Goal: Task Accomplishment & Management: Use online tool/utility

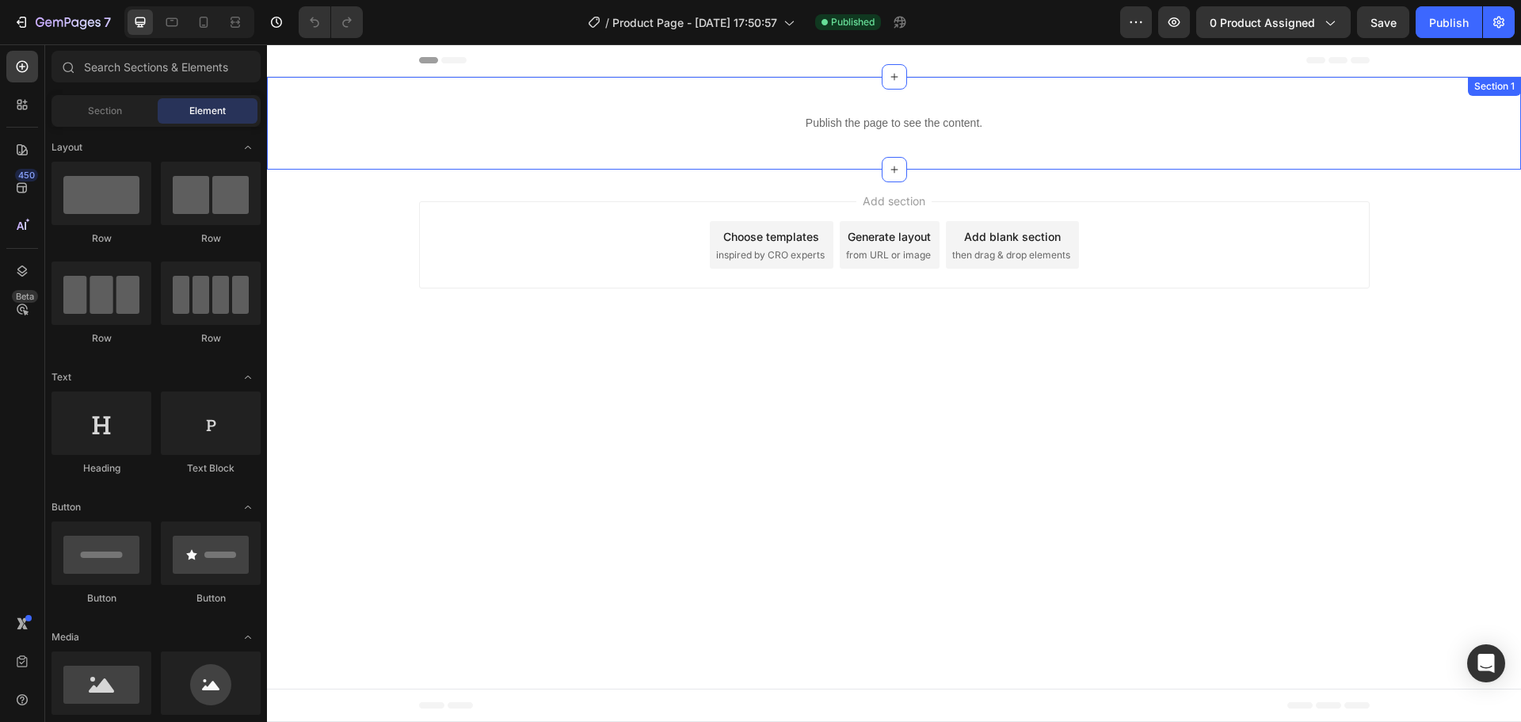
click at [728, 160] on div "Publish the page to see the content. Custom Code Section 1" at bounding box center [894, 123] width 1254 height 93
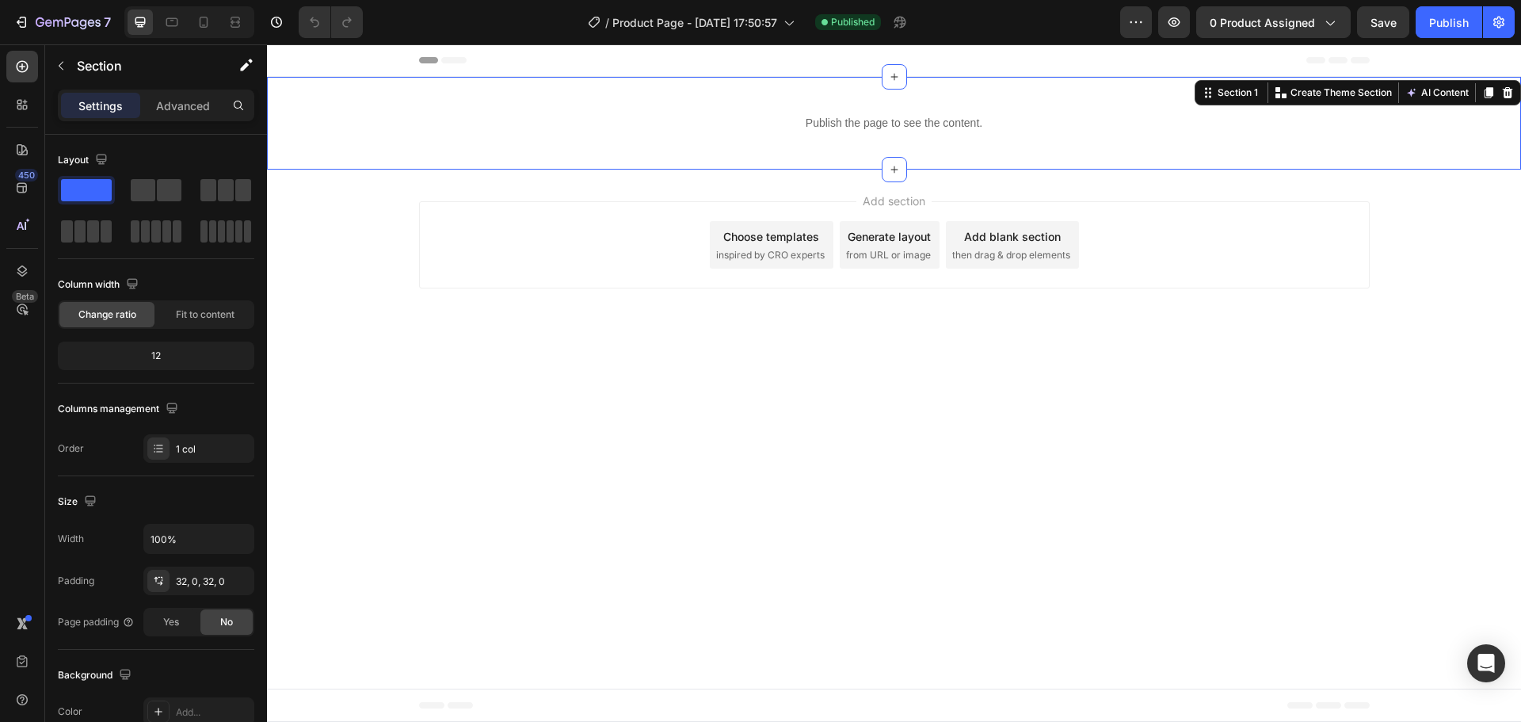
click at [548, 150] on div "Publish the page to see the content. Custom Code Section 1 Create Theme Section…" at bounding box center [894, 123] width 1254 height 93
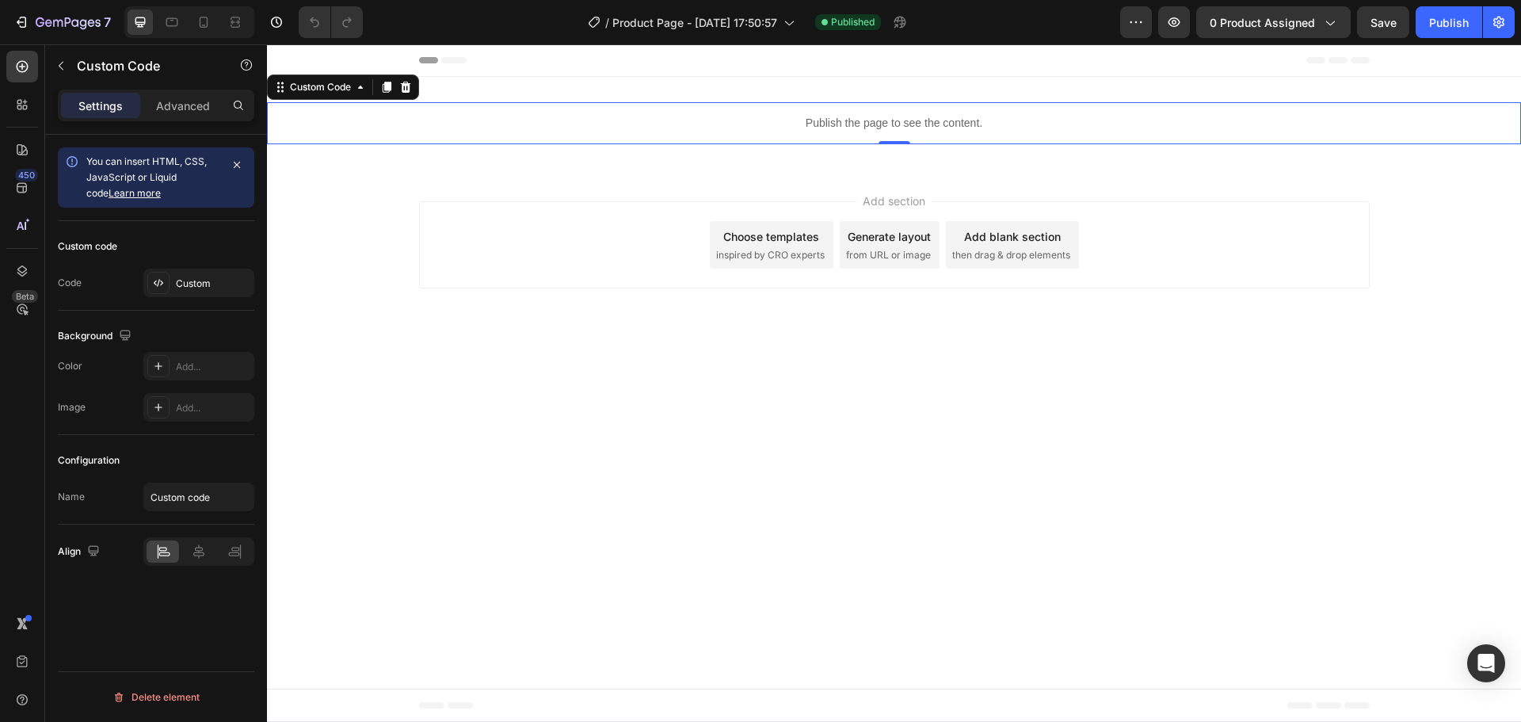
click at [569, 131] on p "Publish the page to see the content." at bounding box center [894, 123] width 1254 height 17
click at [204, 289] on div "Custom" at bounding box center [213, 283] width 74 height 14
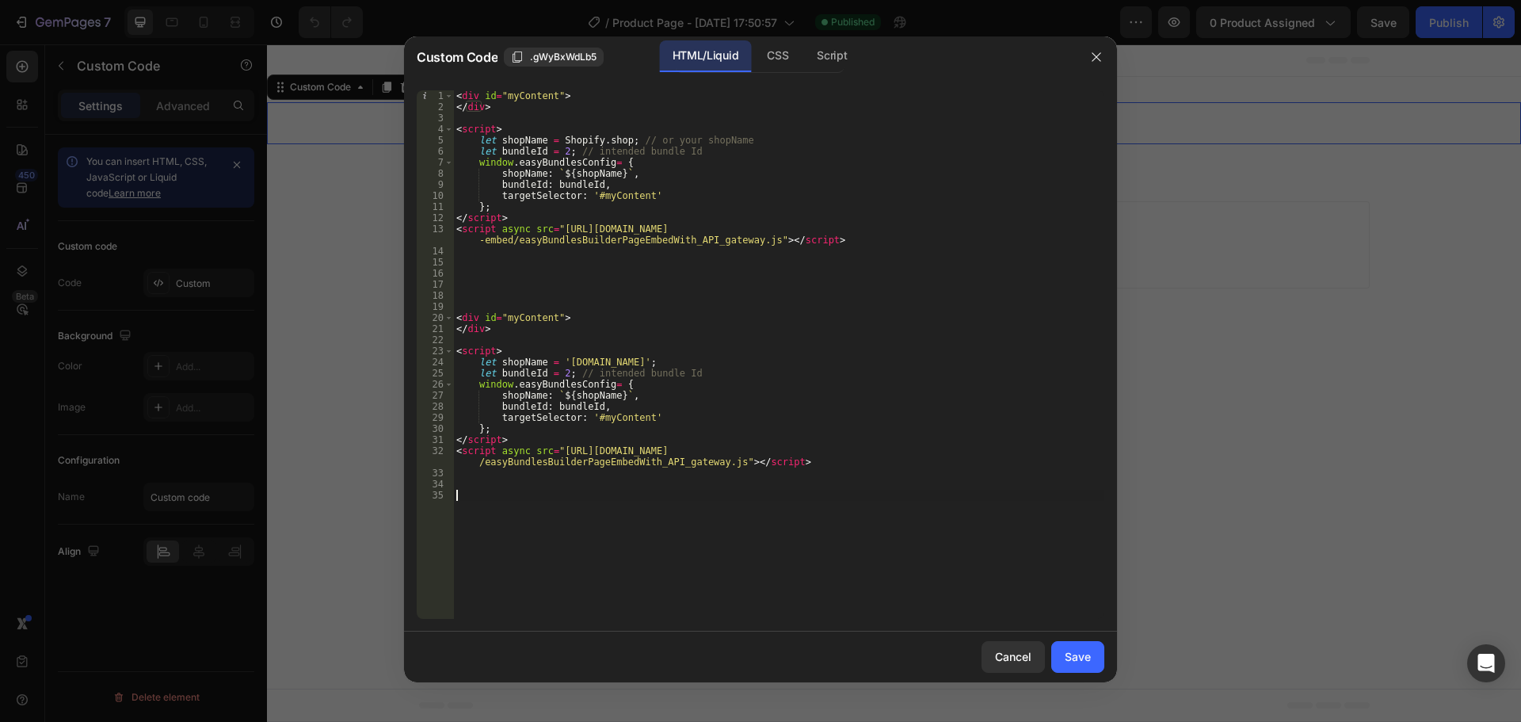
click at [936, 497] on div "< div id = "myContent" > </ div > < script > let shopName = Shopify . shop ; //…" at bounding box center [778, 365] width 651 height 550
click at [872, 515] on div "< div id = "myContent" > </ div > < script > let shopName = Shopify . shop ; //…" at bounding box center [778, 365] width 651 height 550
click at [805, 494] on div "< div id = "myContent" > </ div > < script > let shopName = Shopify . shop ; //…" at bounding box center [778, 365] width 651 height 550
click at [557, 376] on div "< div id = "myContent" > </ div > < script > let shopName = Shopify . shop ; //…" at bounding box center [778, 365] width 651 height 550
click at [559, 377] on div "< div id = "myContent" > </ div > < script > let shopName = Shopify . shop ; //…" at bounding box center [778, 365] width 651 height 550
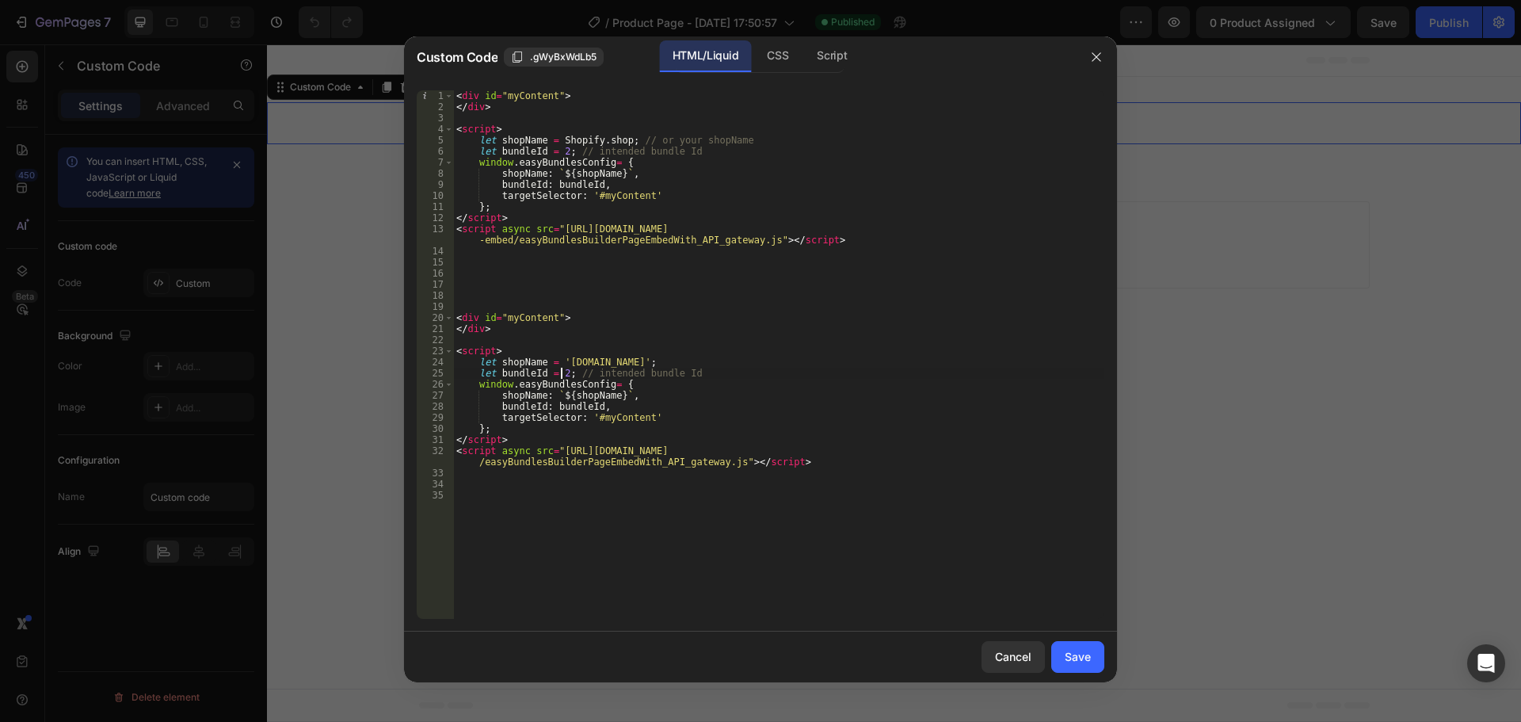
drag, startPoint x: 604, startPoint y: 365, endPoint x: 613, endPoint y: 367, distance: 9.0
click at [604, 365] on div "< div id = "myContent" > </ div > < script > let shopName = Shopify . shop ; //…" at bounding box center [778, 365] width 651 height 550
type textarea "let shopName = 'a8b499-2.myshopify.com';"
click at [1027, 666] on button "Cancel" at bounding box center [1012, 657] width 63 height 32
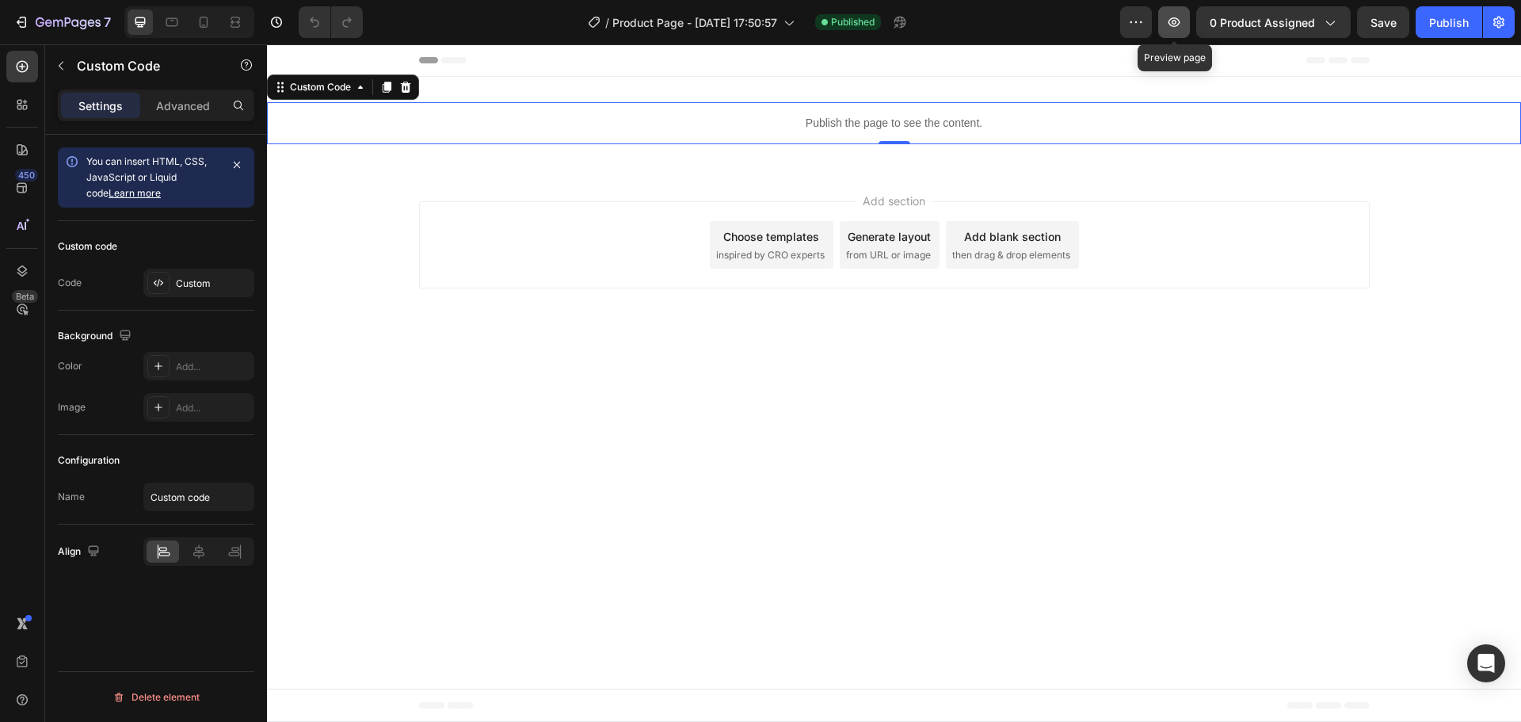
click at [1168, 21] on icon "button" at bounding box center [1174, 22] width 16 height 16
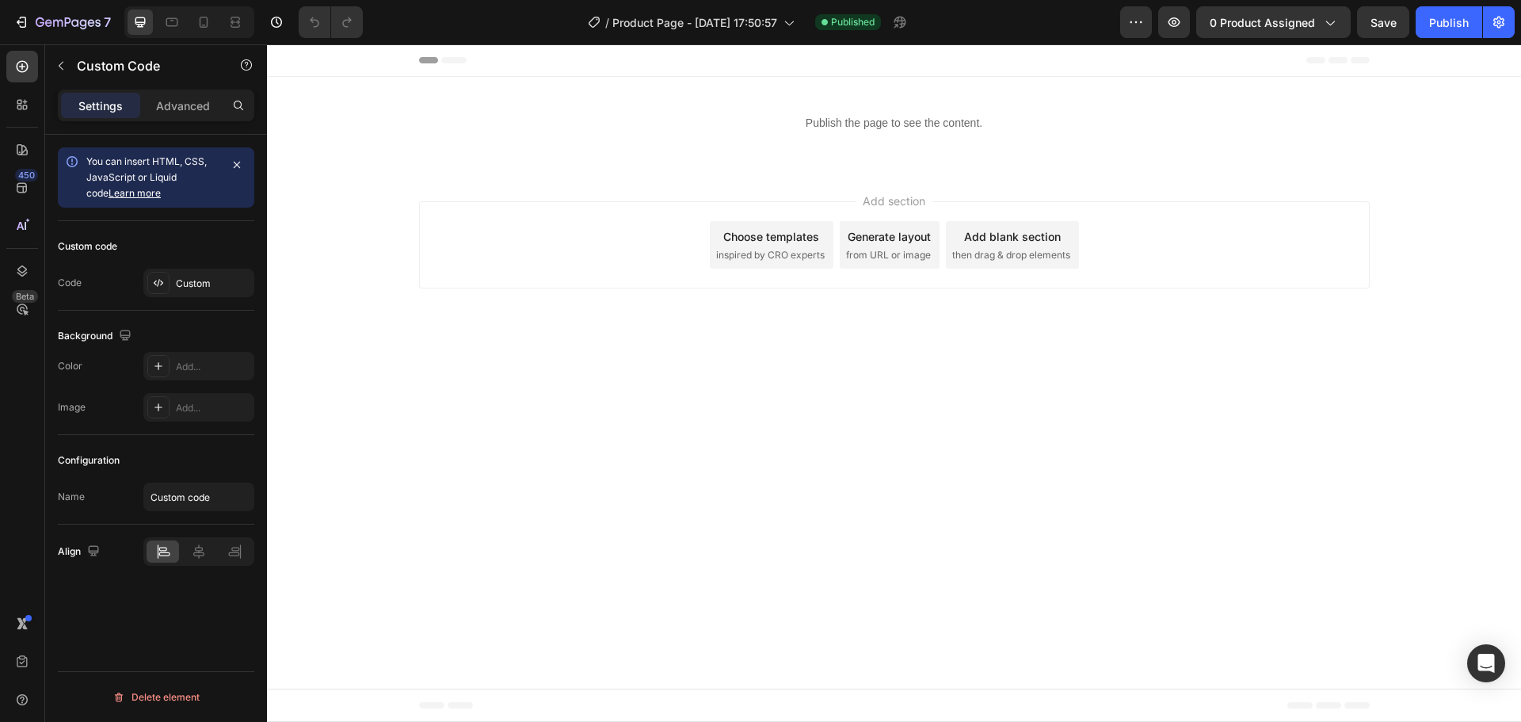
click at [969, 471] on body "Header Publish the page to see the content. Custom Code Section 1 Root Start wi…" at bounding box center [894, 382] width 1254 height 677
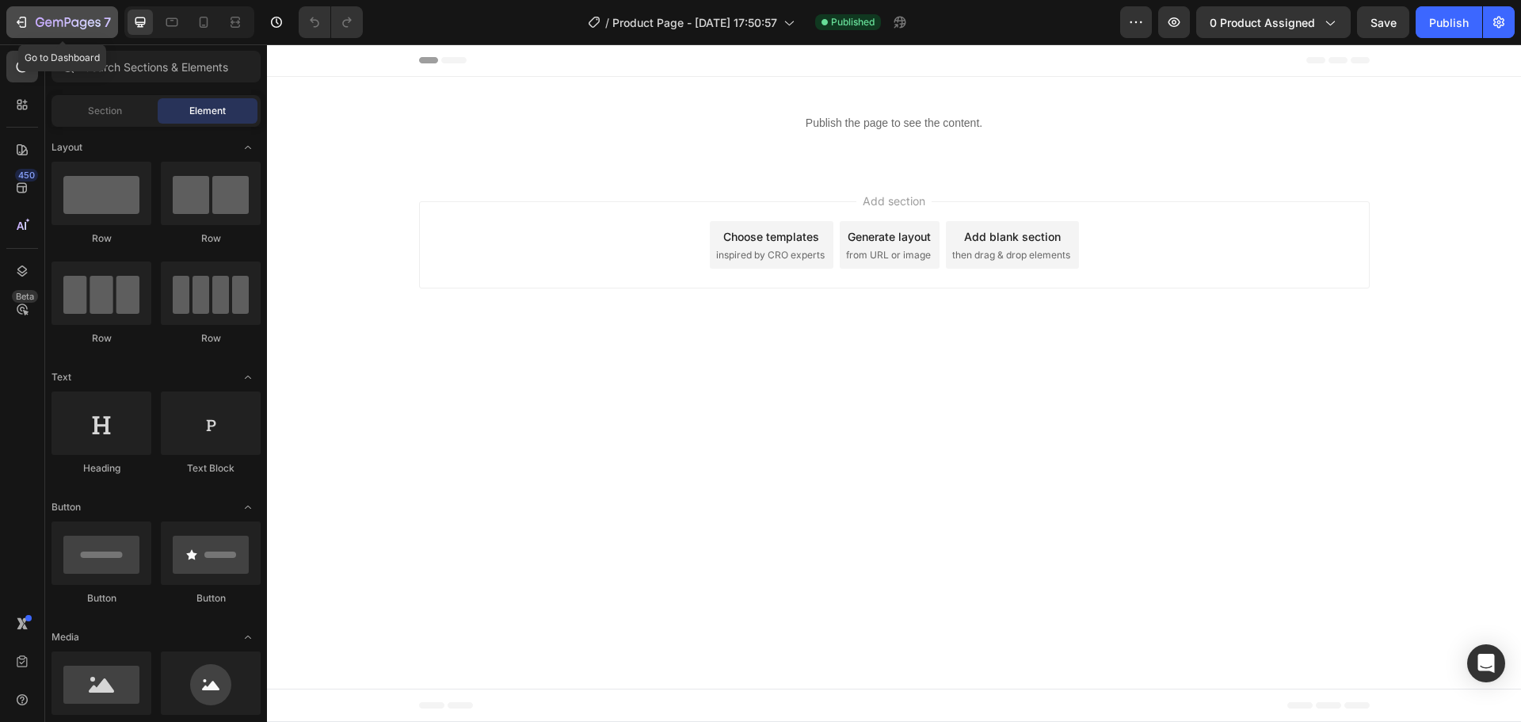
click at [16, 23] on icon "button" at bounding box center [21, 22] width 16 height 16
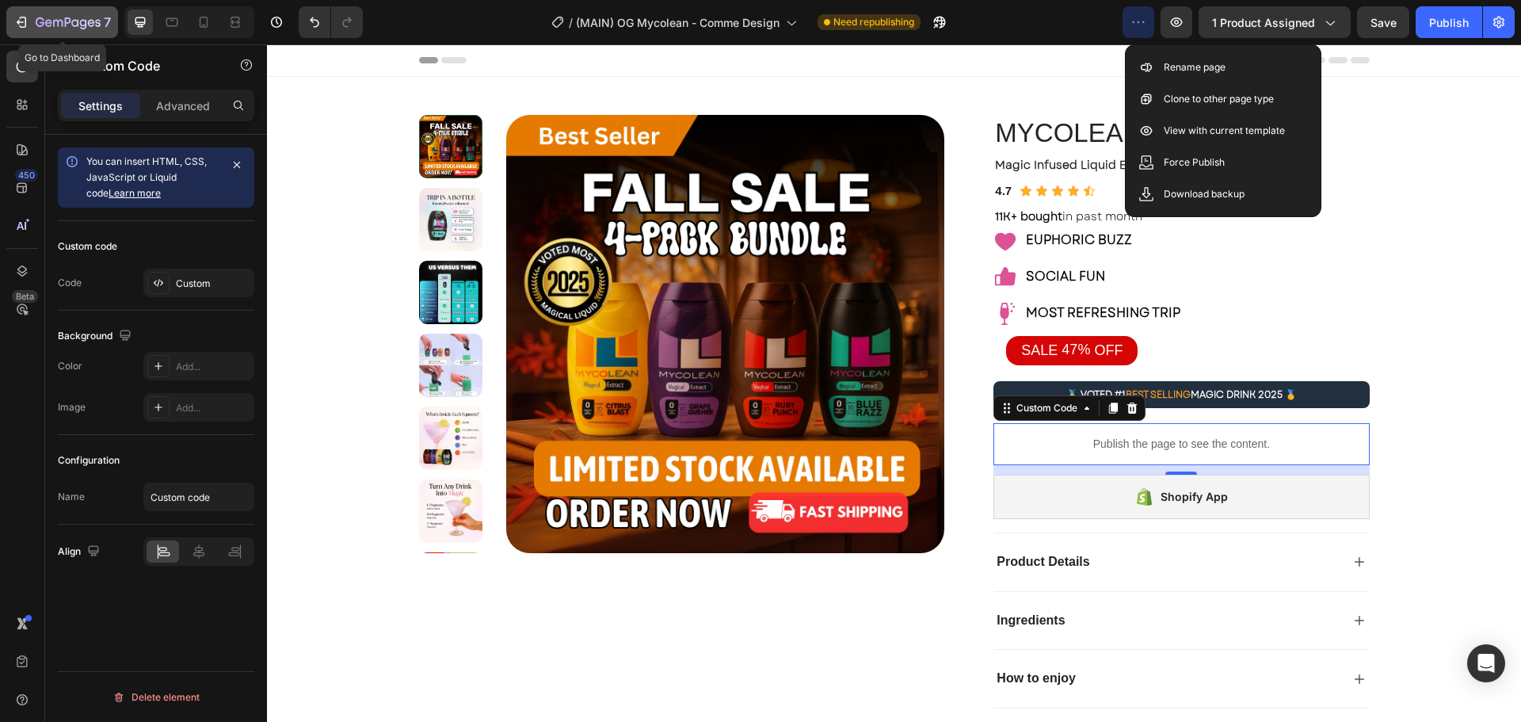
click at [54, 25] on icon "button" at bounding box center [58, 23] width 10 height 7
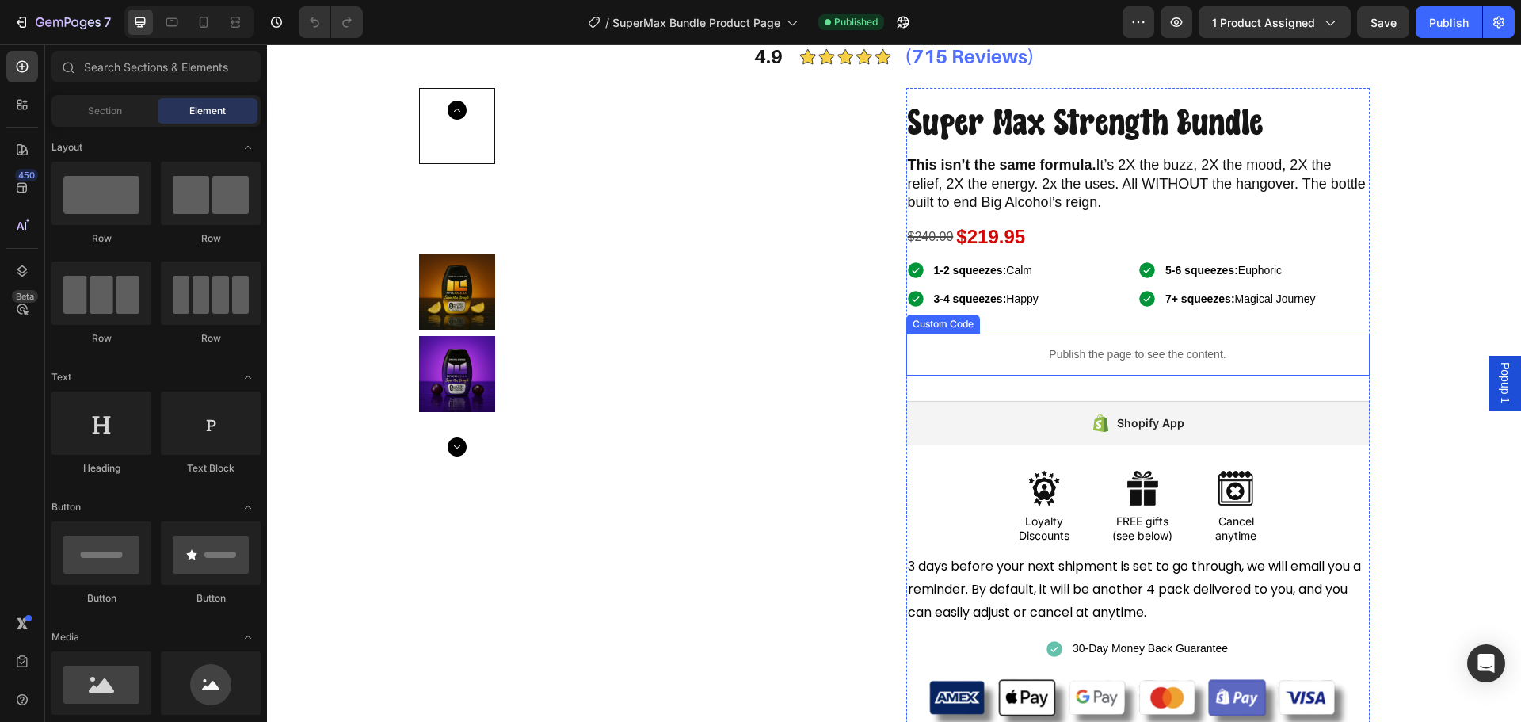
scroll to position [158, 0]
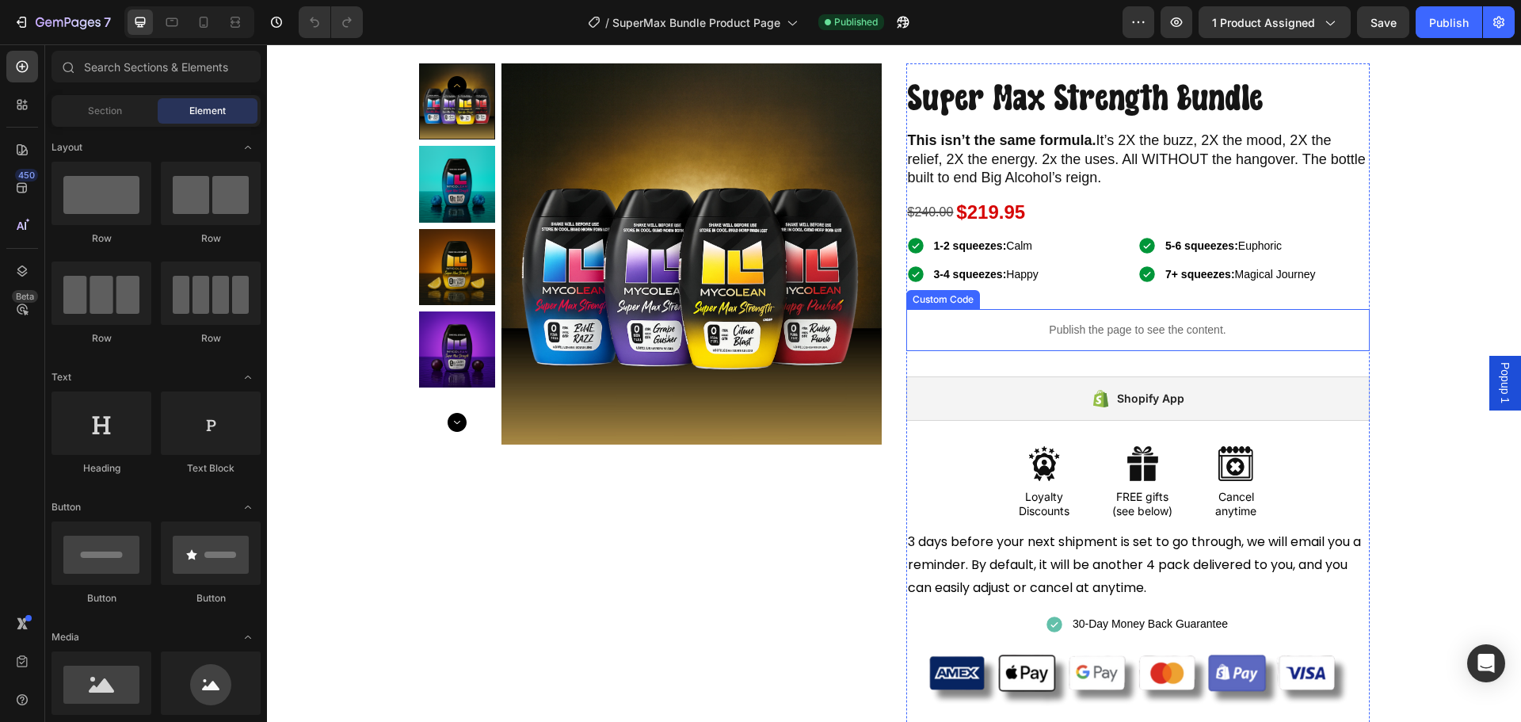
click at [1021, 320] on div "Publish the page to see the content." at bounding box center [1137, 330] width 463 height 42
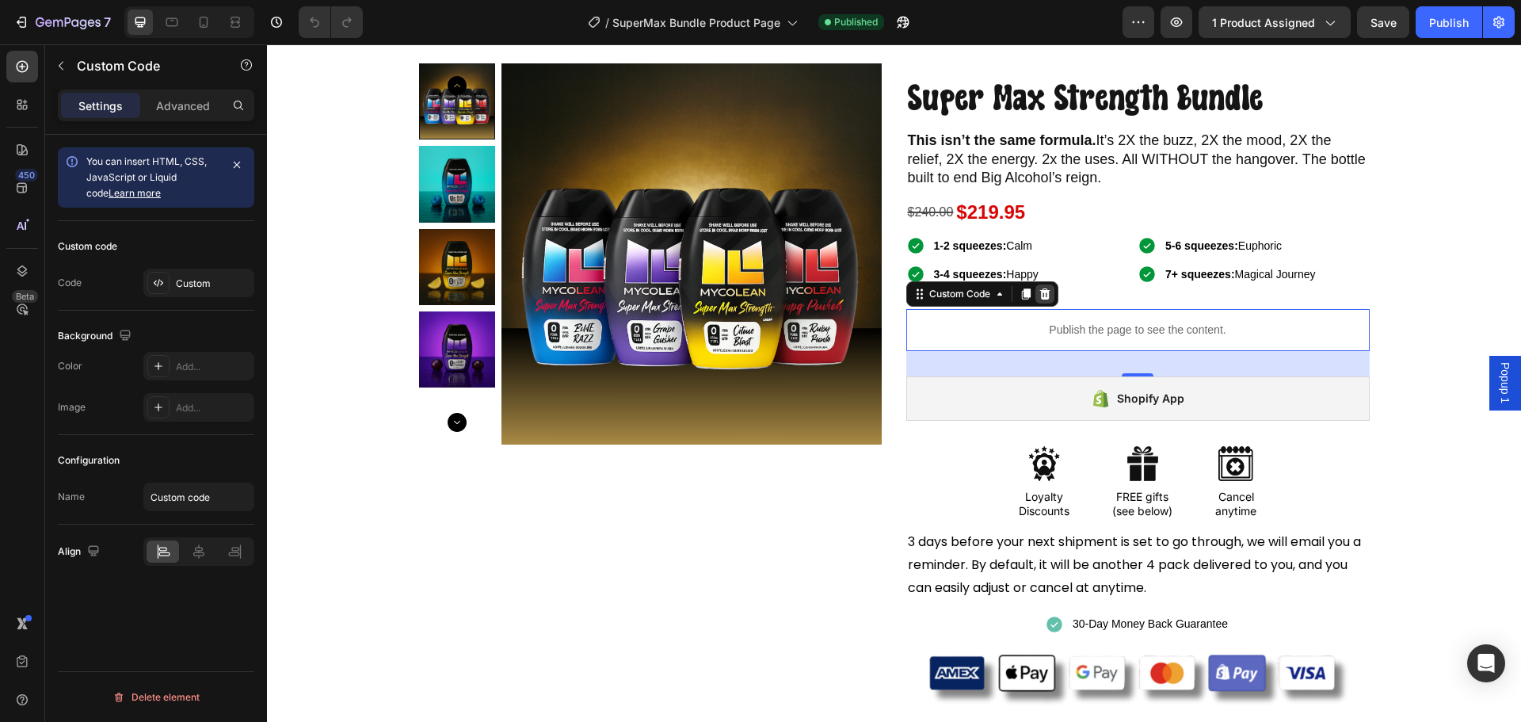
click at [1039, 291] on icon at bounding box center [1044, 293] width 10 height 11
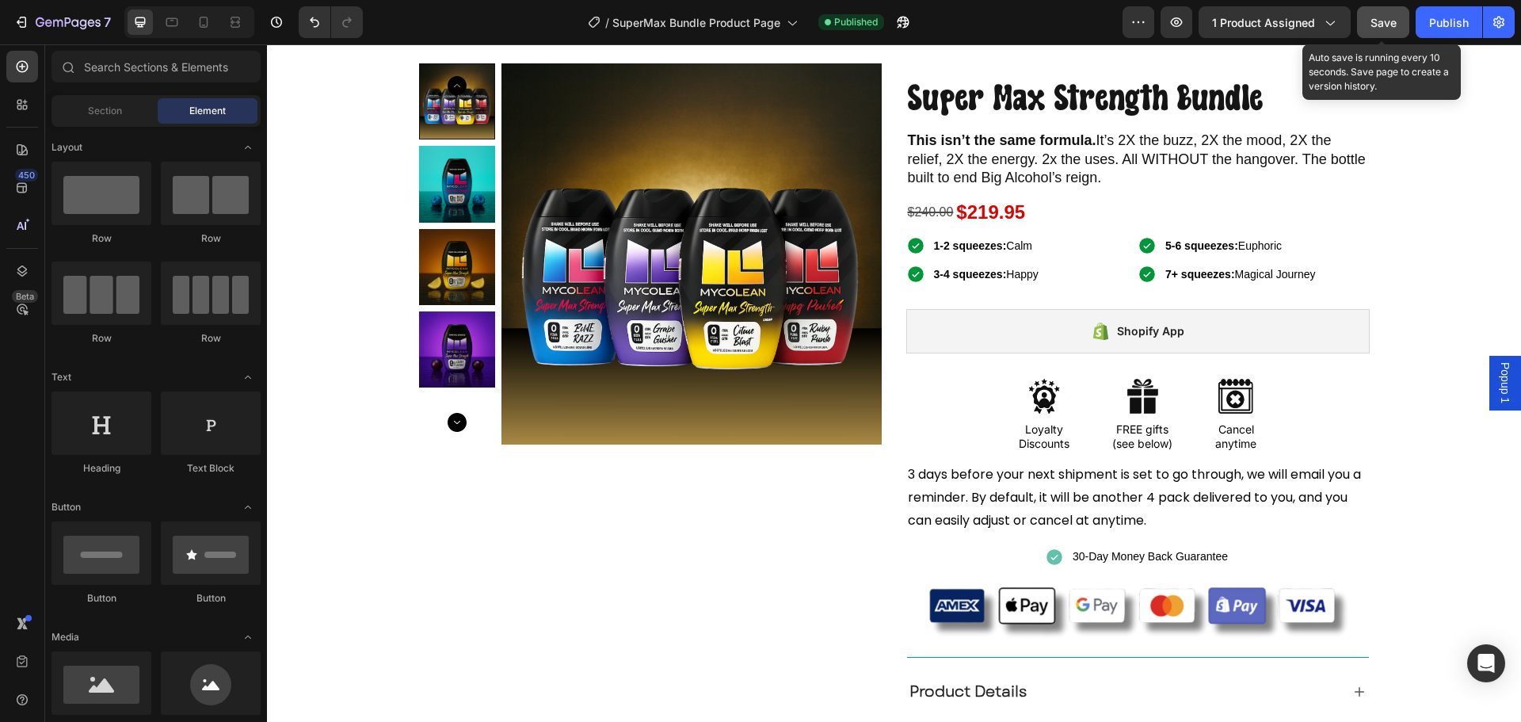
click at [1370, 12] on button "Save" at bounding box center [1383, 22] width 52 height 32
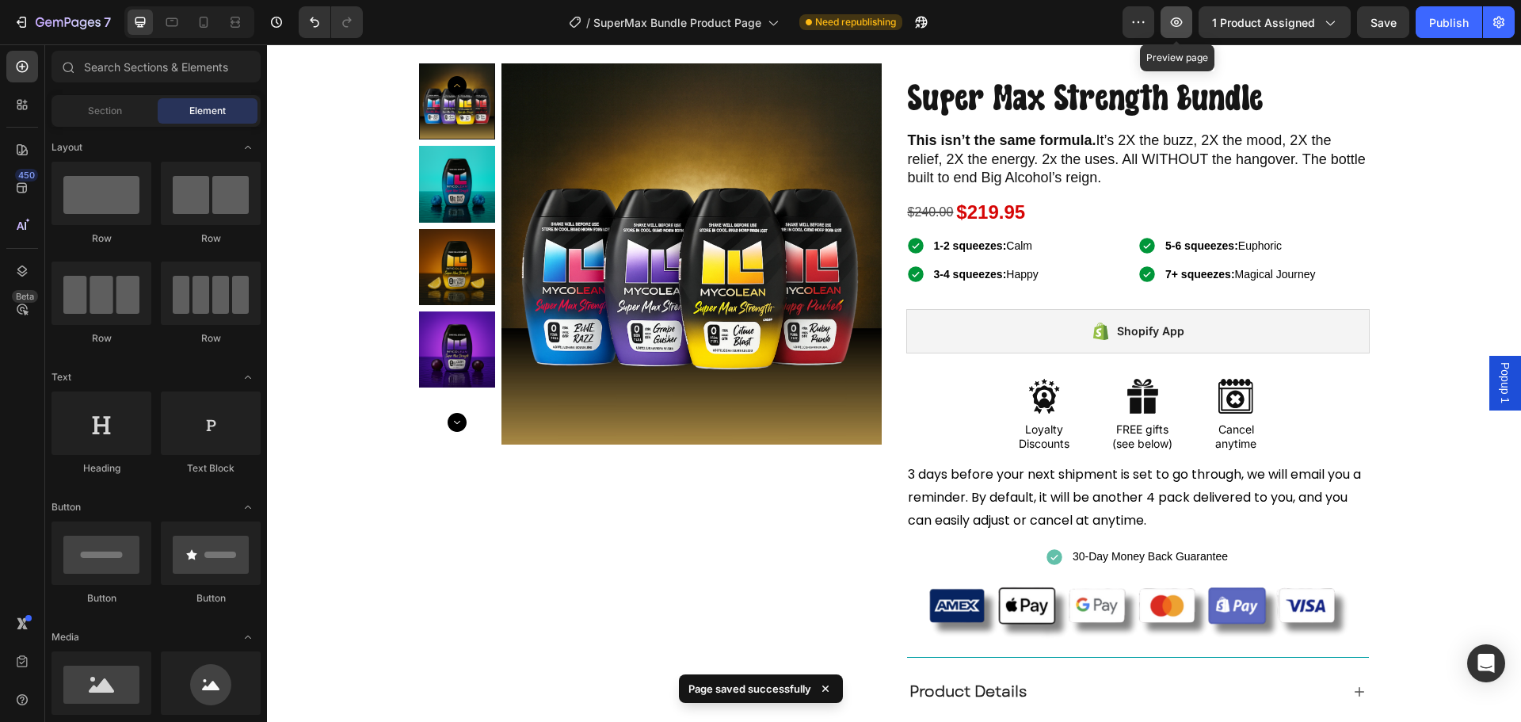
click at [1179, 22] on icon "button" at bounding box center [1176, 22] width 16 height 16
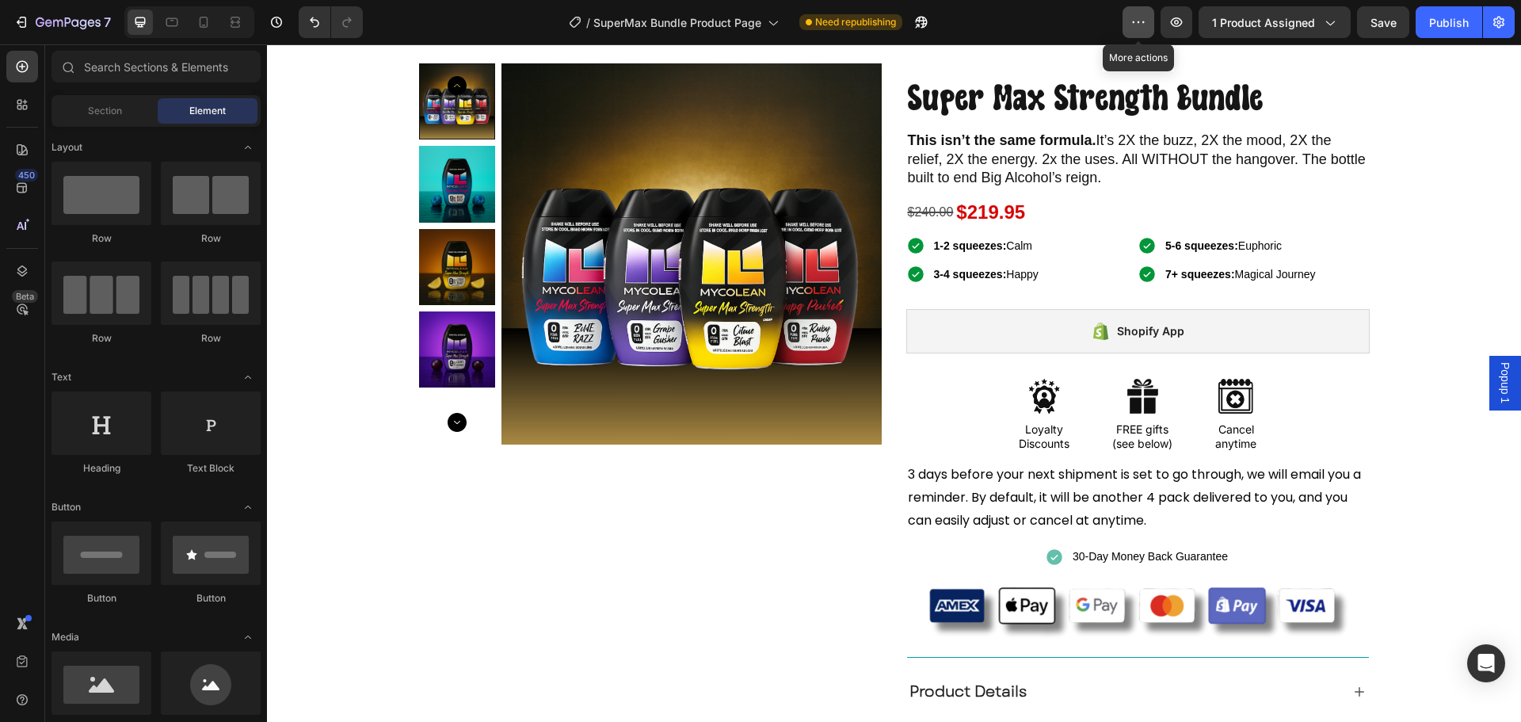
click at [1140, 25] on icon "button" at bounding box center [1138, 22] width 16 height 16
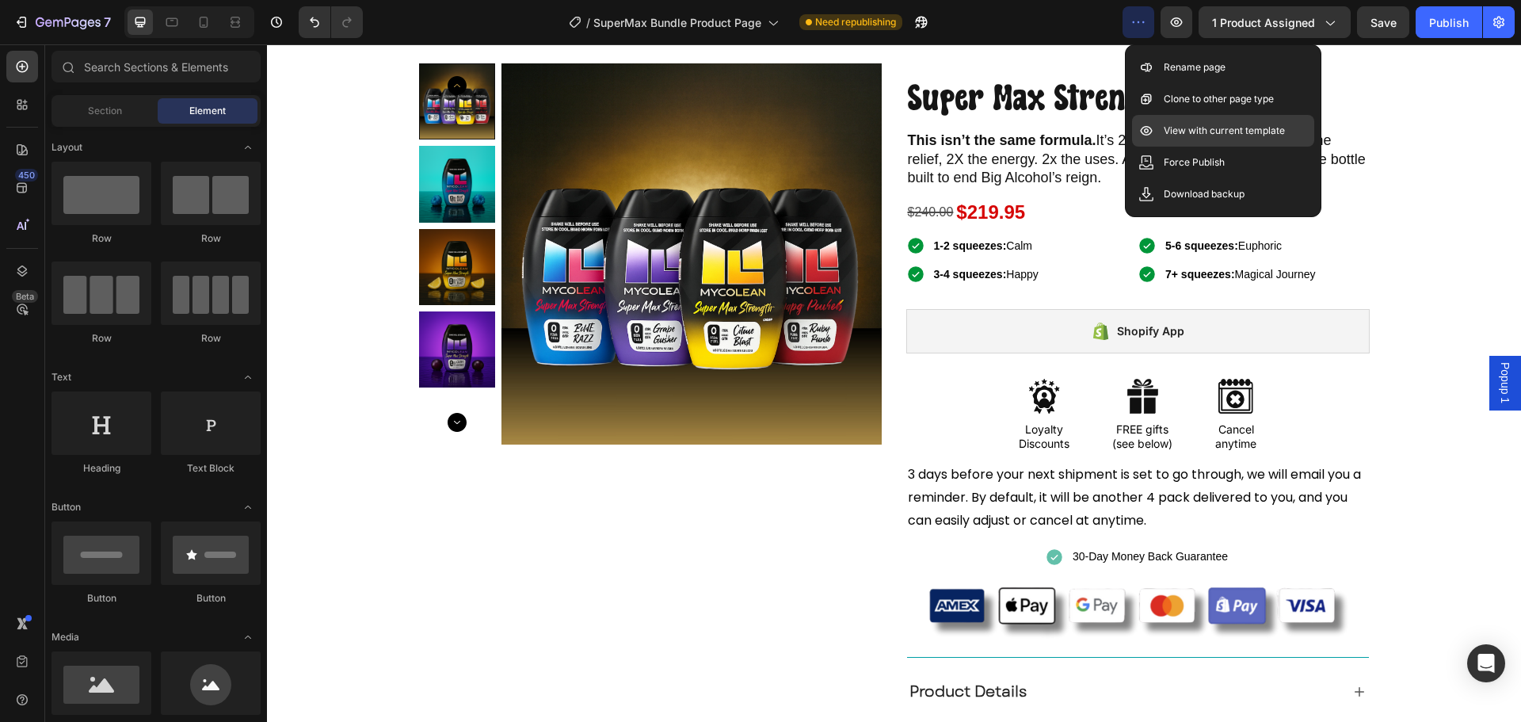
click at [1195, 130] on p "View with current template" at bounding box center [1223, 131] width 121 height 16
click at [796, 525] on div "Product Images" at bounding box center [650, 463] width 463 height 801
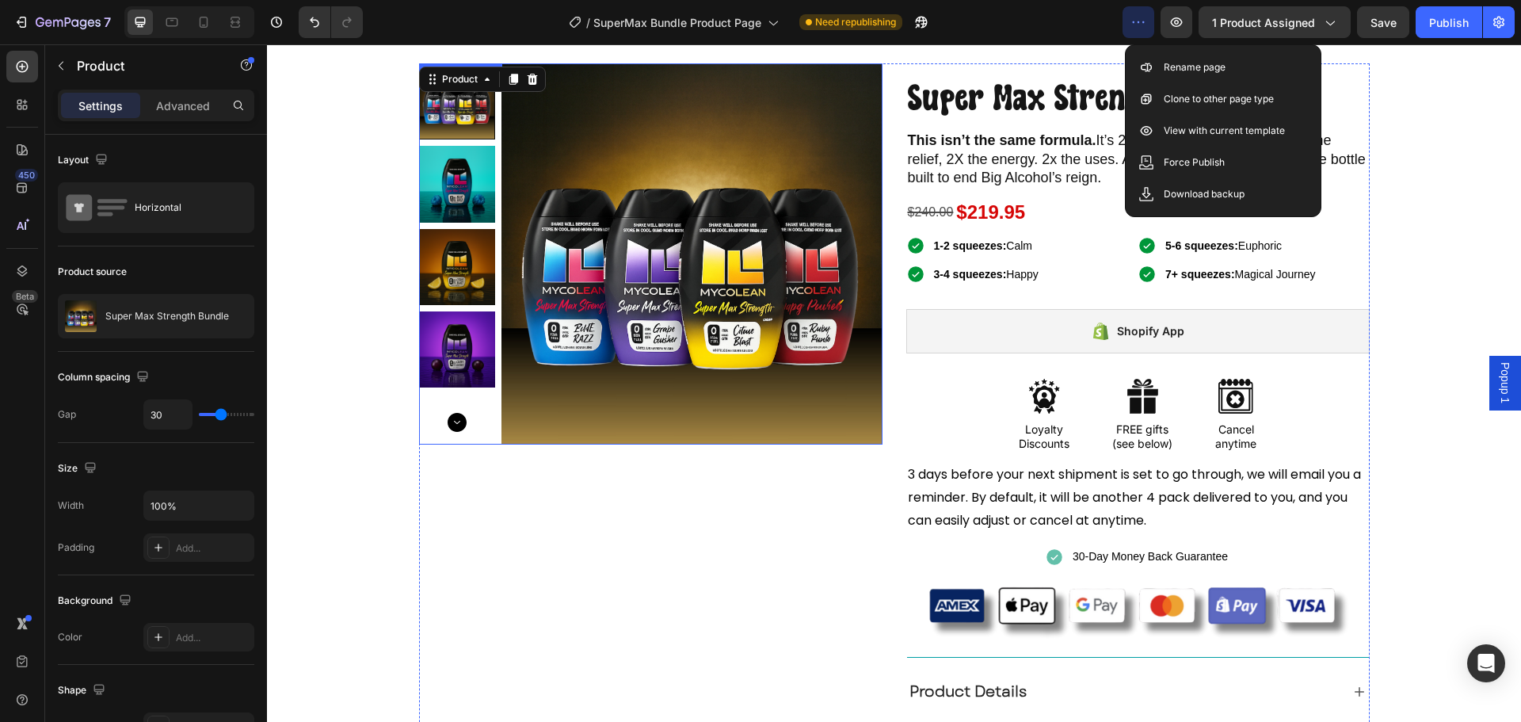
click at [802, 402] on img at bounding box center [691, 253] width 381 height 381
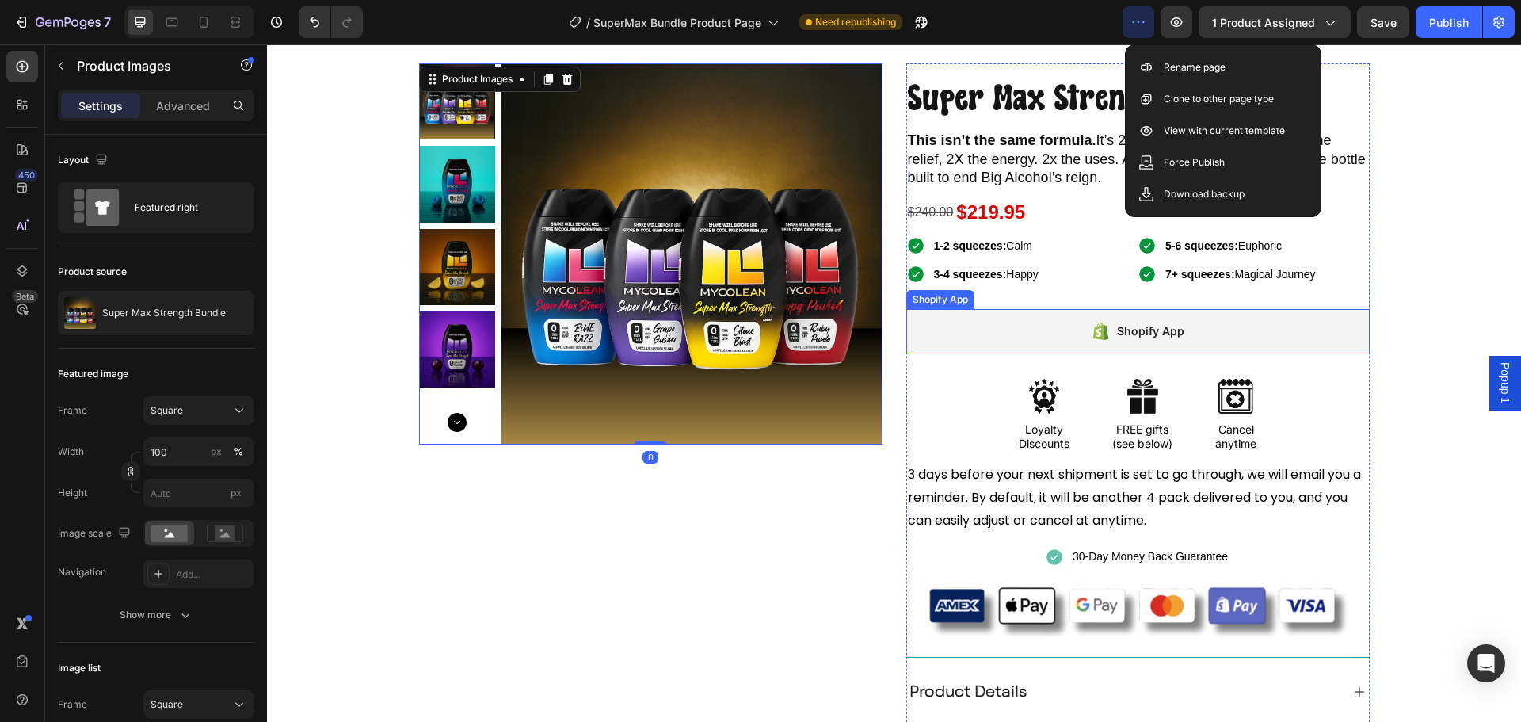
click at [1058, 331] on div "Shopify App" at bounding box center [1137, 331] width 463 height 44
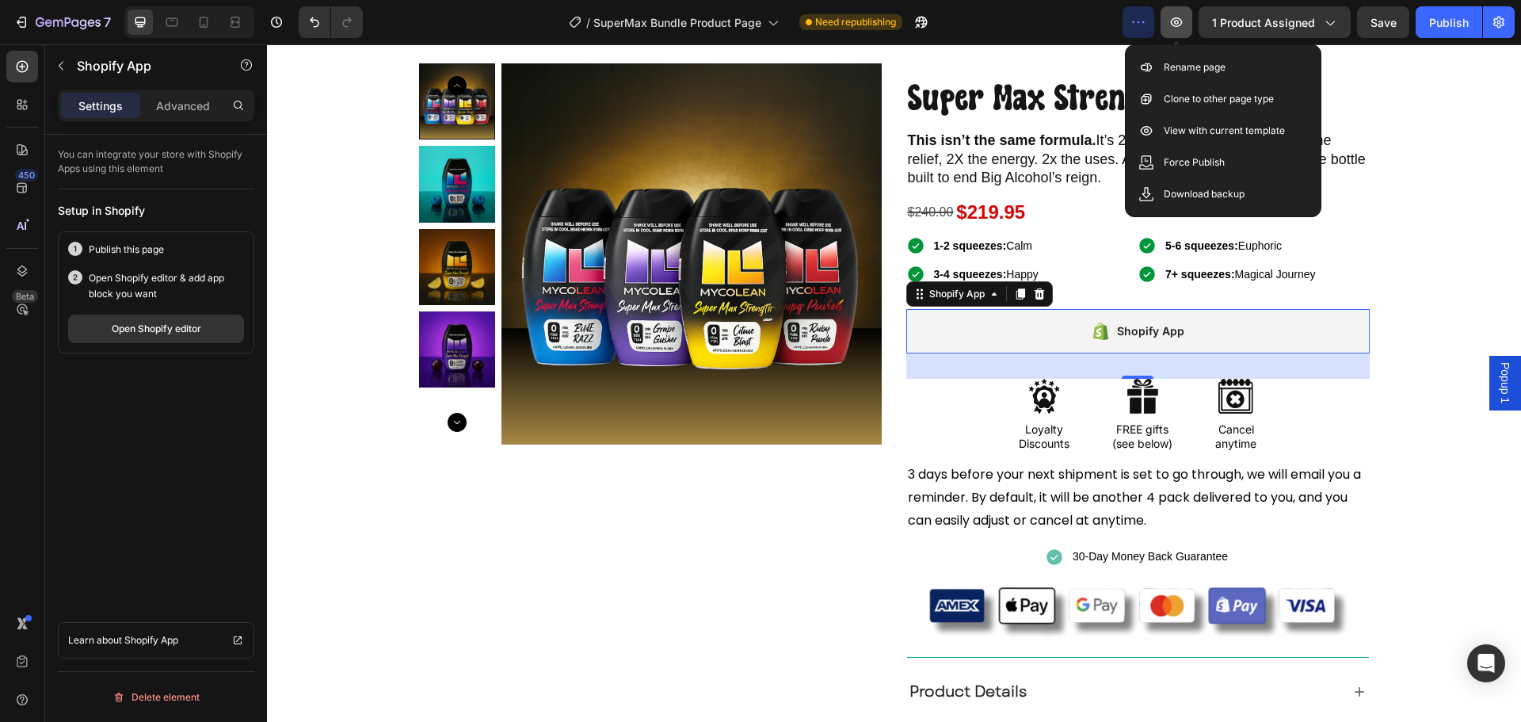
click at [1177, 29] on icon "button" at bounding box center [1176, 22] width 16 height 16
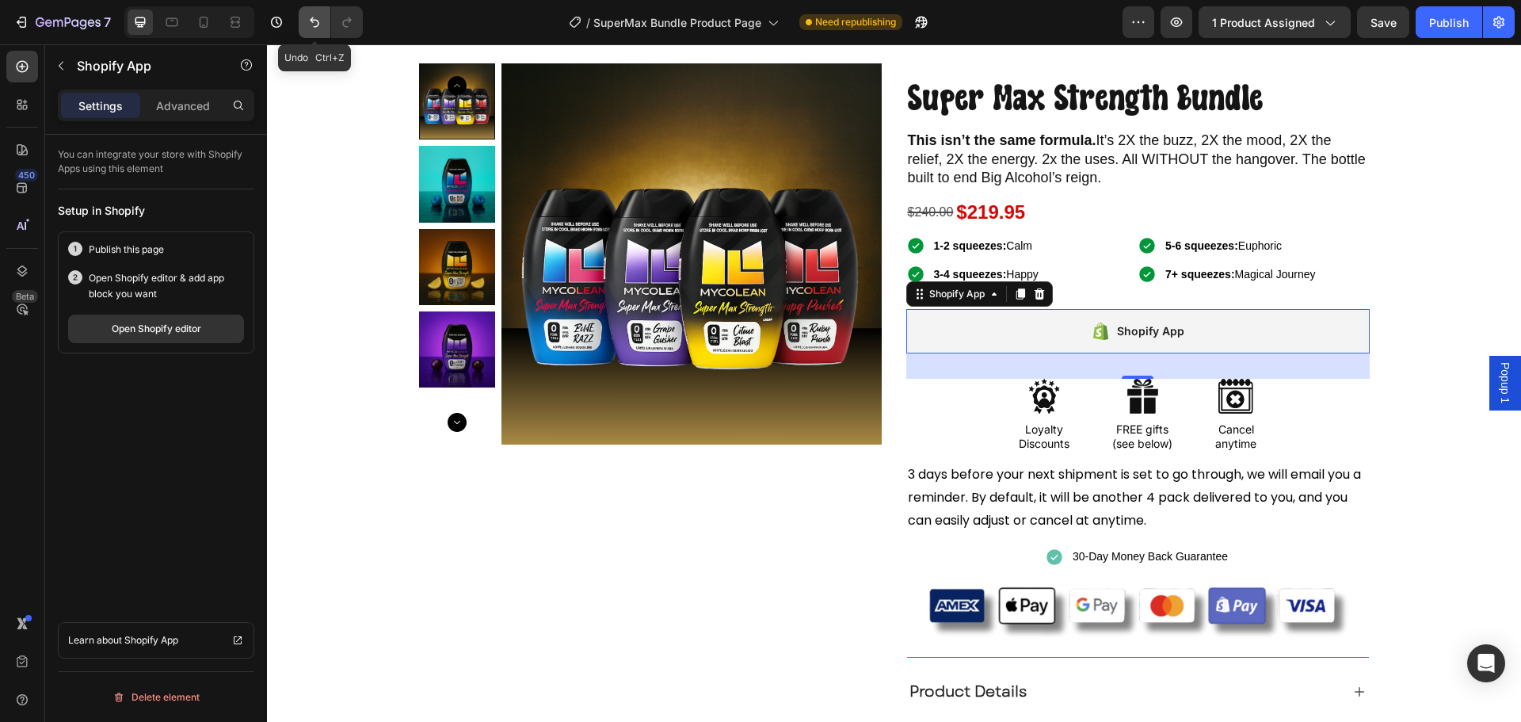
click at [311, 21] on icon "Undo/Redo" at bounding box center [315, 22] width 10 height 10
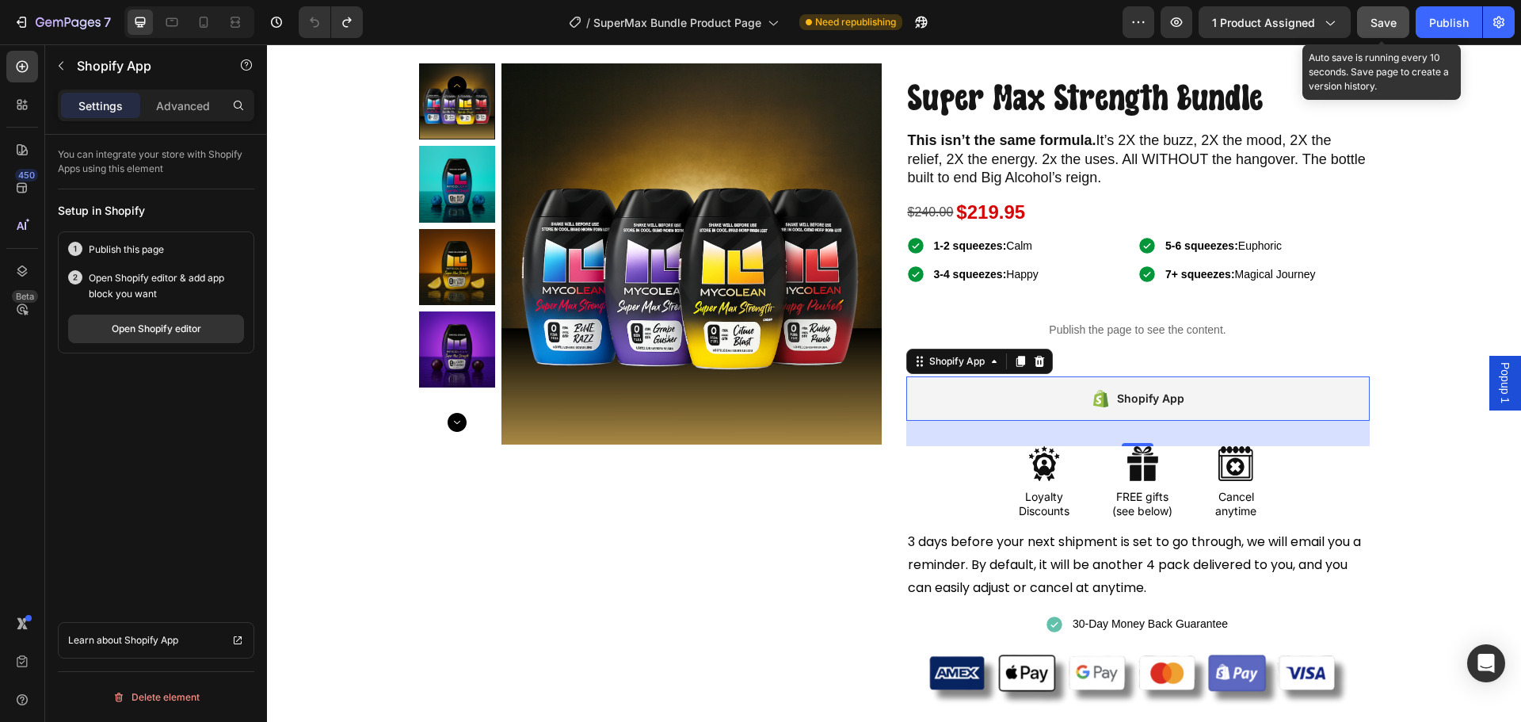
click at [1384, 18] on span "Save" at bounding box center [1383, 22] width 26 height 13
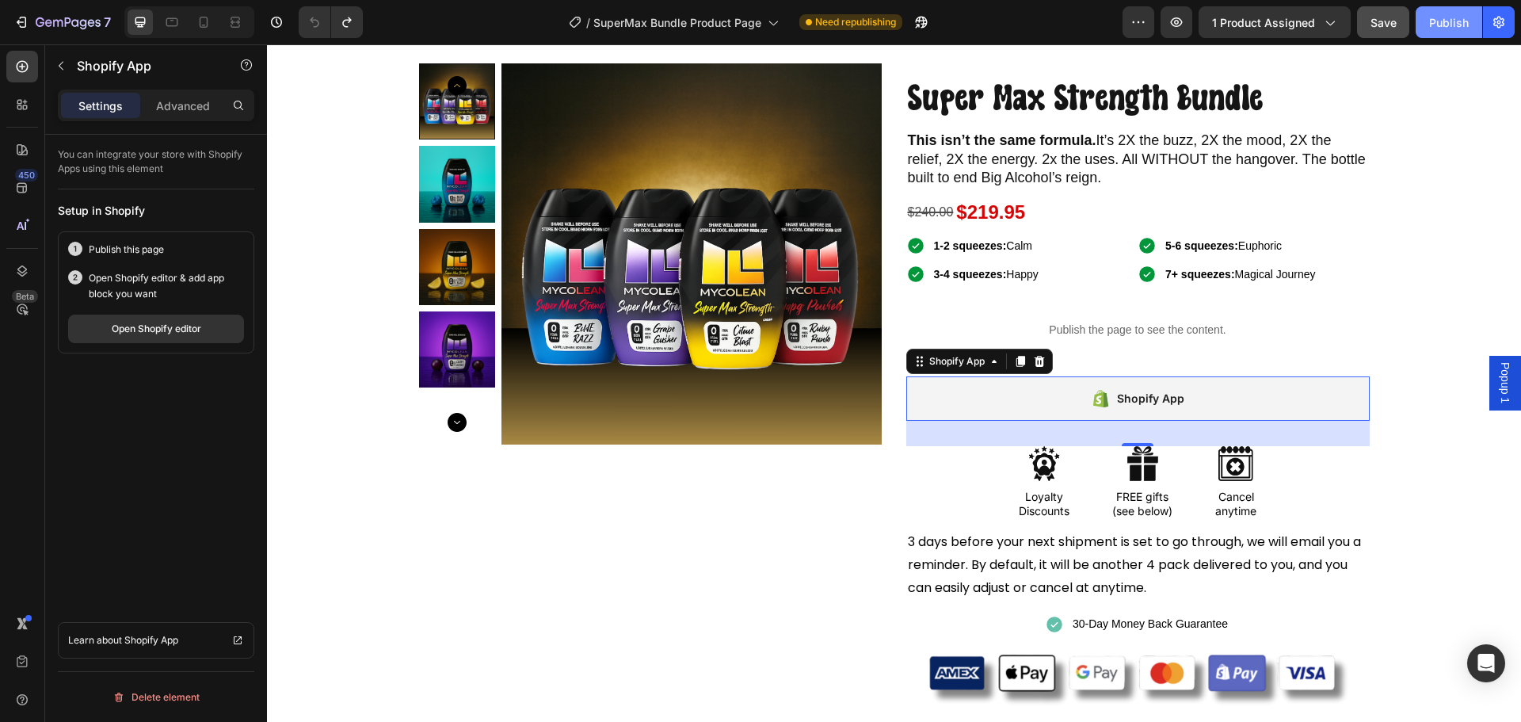
click at [1447, 29] on div "Publish" at bounding box center [1449, 22] width 40 height 17
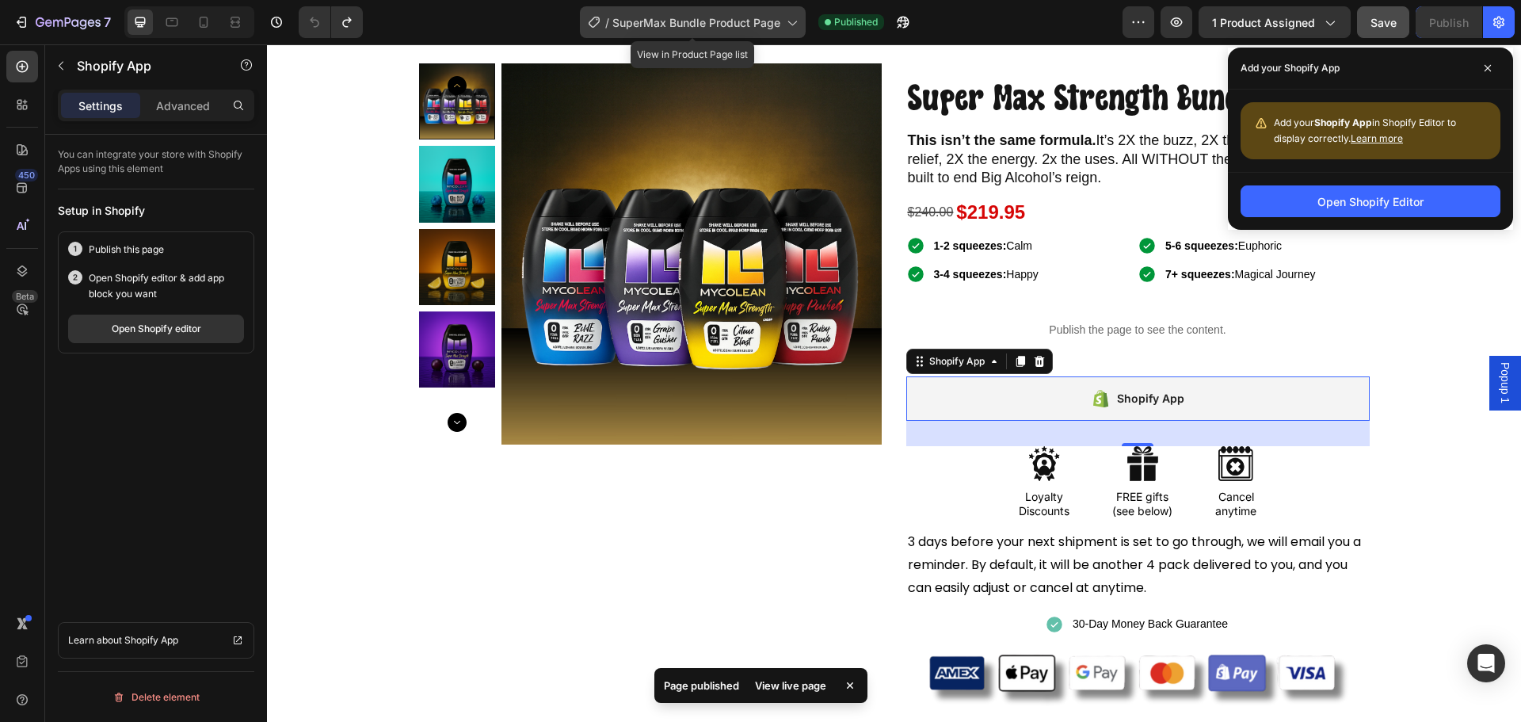
click at [655, 21] on span "SuperMax Bundle Product Page" at bounding box center [696, 22] width 168 height 17
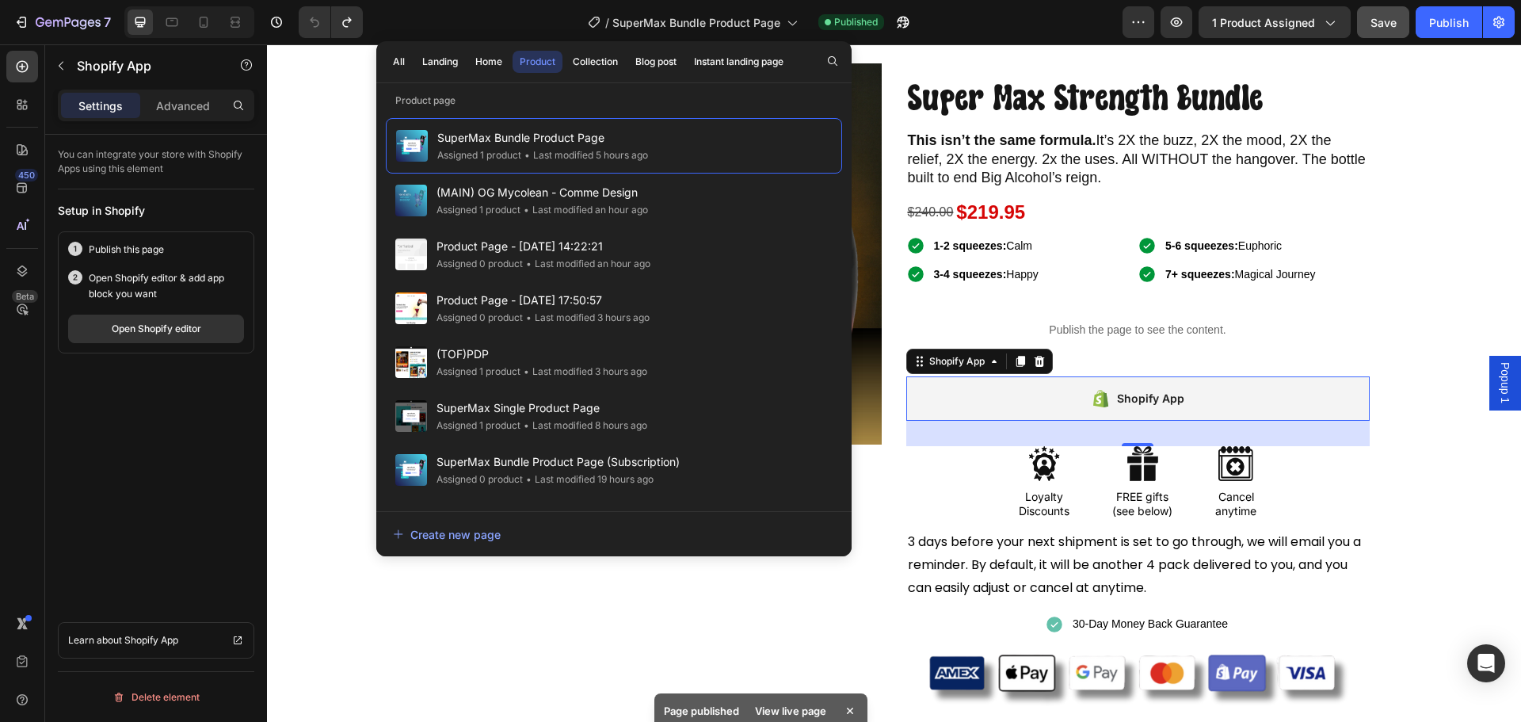
click at [505, 26] on div "/ SuperMax Bundle Product Page Published" at bounding box center [748, 22] width 747 height 32
